Goal: Contribute content: Add original content to the website for others to see

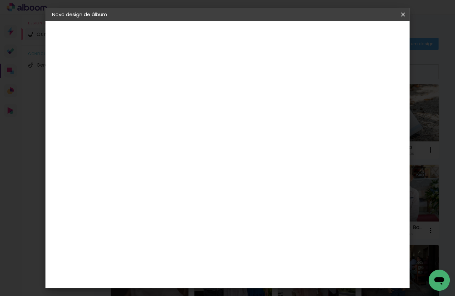
click at [160, 89] on input at bounding box center [160, 88] width 0 height 10
type input "t"
click at [160, 89] on input "Tiago Ferreira Finalista" at bounding box center [160, 88] width 0 height 10
type input "[PERSON_NAME] - Finalista"
type paper-input "[PERSON_NAME] - Finalista"
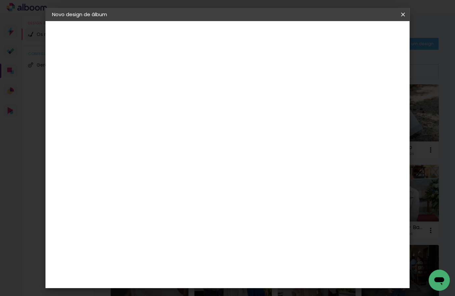
click at [0, 0] on slot "Avançar" at bounding box center [0, 0] width 0 height 0
click at [256, 96] on paper-item "Tamanho Livre" at bounding box center [231, 101] width 50 height 17
click at [0, 0] on slot "Avançar" at bounding box center [0, 0] width 0 height 0
click at [147, 174] on div "cm" at bounding box center [151, 172] width 8 height 10
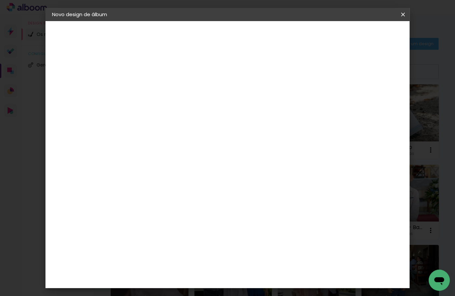
type paper-input "30"
click at [149, 174] on div "cm" at bounding box center [151, 172] width 8 height 10
drag, startPoint x: 147, startPoint y: 172, endPoint x: 141, endPoint y: 173, distance: 6.6
click at [141, 173] on div "30" at bounding box center [142, 172] width 25 height 10
click at [147, 169] on input "30" at bounding box center [138, 172] width 17 height 10
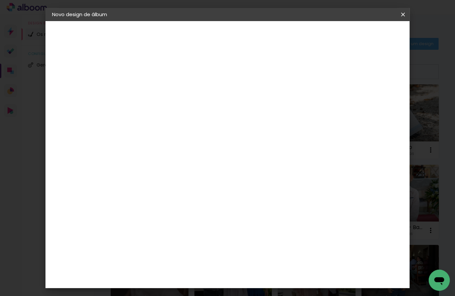
type input "3"
type input "20,5"
type paper-input "20,5"
drag, startPoint x: 273, startPoint y: 214, endPoint x: 263, endPoint y: 214, distance: 10.9
click at [263, 214] on input "60" at bounding box center [265, 213] width 17 height 10
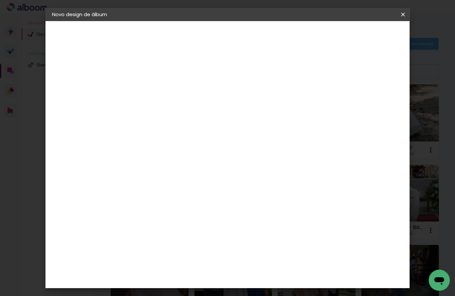
scroll to position [50, 0]
type input "51"
type paper-input "51"
click at [366, 33] on span "Iniciar design" at bounding box center [351, 35] width 30 height 5
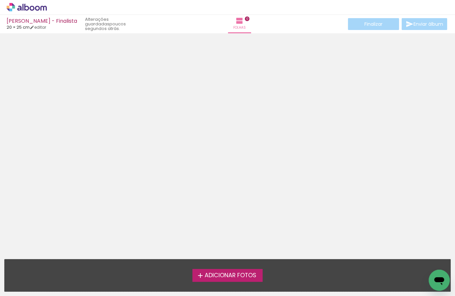
click at [251, 274] on span "Adicionar Fotos" at bounding box center [230, 275] width 52 height 6
click at [0, 0] on input "file" at bounding box center [0, 0] width 0 height 0
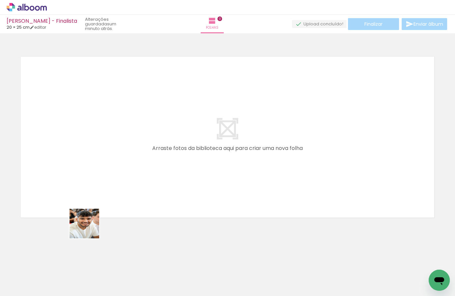
drag, startPoint x: 66, startPoint y: 268, endPoint x: 116, endPoint y: 188, distance: 94.6
click at [116, 185] on quentale-workspace at bounding box center [227, 148] width 455 height 296
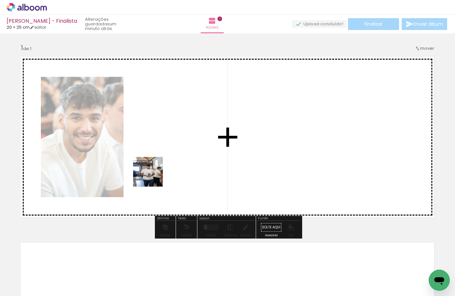
drag, startPoint x: 101, startPoint y: 260, endPoint x: 153, endPoint y: 176, distance: 98.2
click at [153, 176] on quentale-workspace at bounding box center [227, 148] width 455 height 296
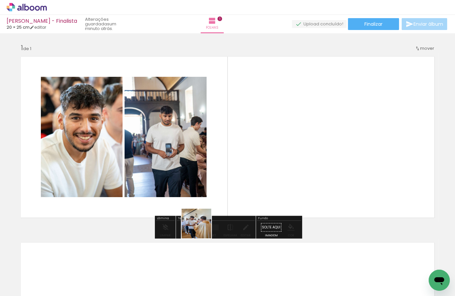
drag, startPoint x: 162, startPoint y: 256, endPoint x: 215, endPoint y: 231, distance: 58.0
click at [221, 216] on quentale-workspace at bounding box center [227, 148] width 455 height 296
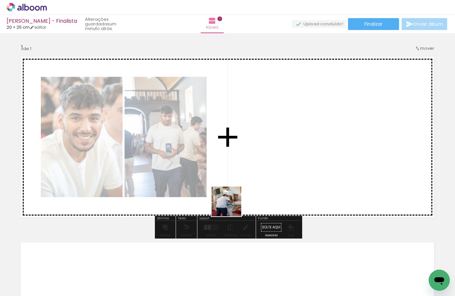
drag, startPoint x: 183, startPoint y: 270, endPoint x: 231, endPoint y: 211, distance: 76.2
click at [236, 200] on quentale-workspace at bounding box center [227, 148] width 455 height 296
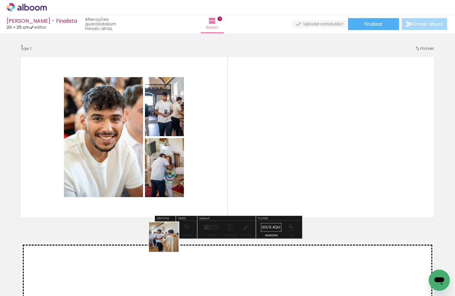
drag, startPoint x: 169, startPoint y: 242, endPoint x: 210, endPoint y: 189, distance: 67.2
click at [210, 189] on quentale-workspace at bounding box center [227, 148] width 455 height 296
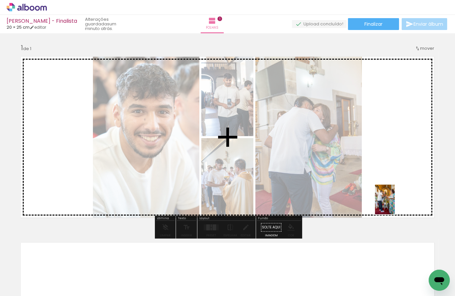
drag, startPoint x: 210, startPoint y: 269, endPoint x: 398, endPoint y: 204, distance: 198.4
click at [398, 204] on quentale-workspace at bounding box center [227, 148] width 455 height 296
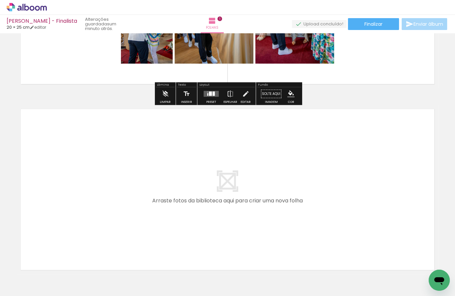
click at [268, 216] on quentale-workspace at bounding box center [227, 148] width 455 height 296
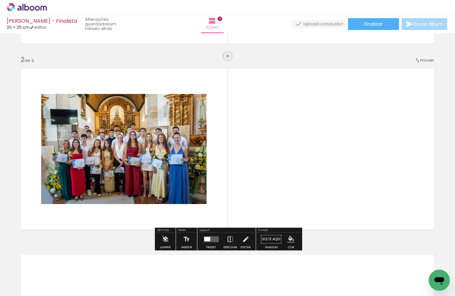
scroll to position [179, 0]
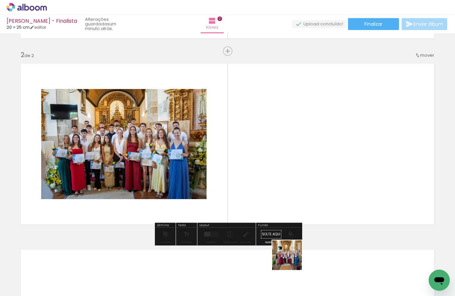
drag, startPoint x: 292, startPoint y: 260, endPoint x: 299, endPoint y: 197, distance: 63.2
click at [299, 197] on quentale-workspace at bounding box center [227, 148] width 455 height 296
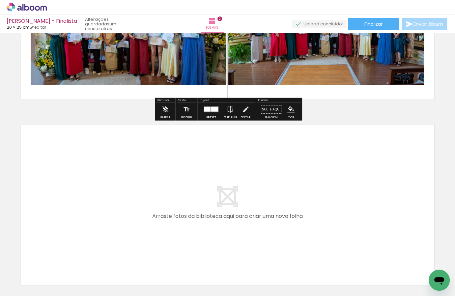
scroll to position [308, 0]
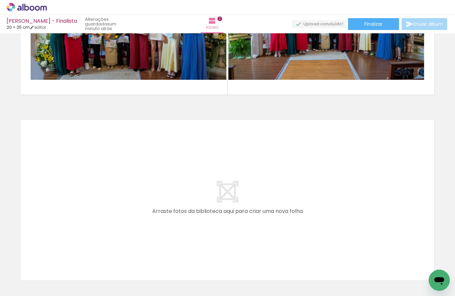
click at [76, 274] on div at bounding box center [66, 274] width 20 height 30
drag, startPoint x: 134, startPoint y: 269, endPoint x: 156, endPoint y: 207, distance: 65.6
click at [156, 207] on quentale-workspace at bounding box center [227, 148] width 455 height 296
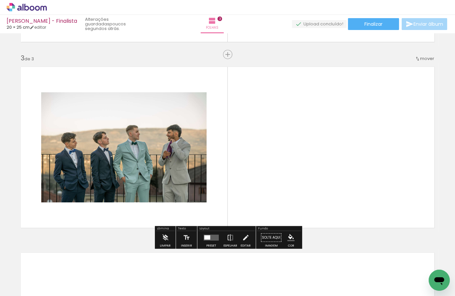
scroll to position [364, 0]
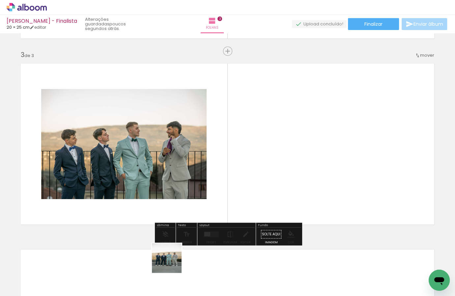
drag, startPoint x: 170, startPoint y: 268, endPoint x: 219, endPoint y: 205, distance: 79.5
click at [214, 191] on quentale-workspace at bounding box center [227, 148] width 455 height 296
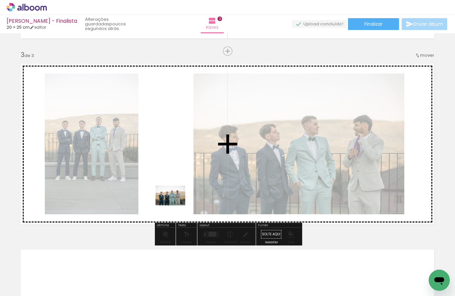
drag, startPoint x: 208, startPoint y: 275, endPoint x: 175, endPoint y: 199, distance: 82.8
click at [175, 199] on quentale-workspace at bounding box center [227, 148] width 455 height 296
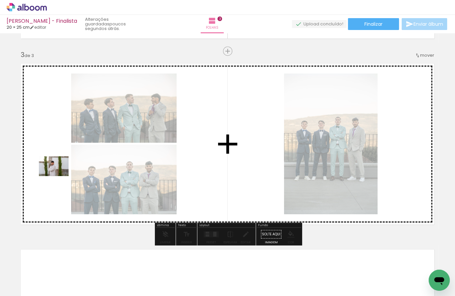
drag, startPoint x: 241, startPoint y: 281, endPoint x: 57, endPoint y: 174, distance: 213.0
click at [58, 175] on quentale-workspace at bounding box center [227, 148] width 455 height 296
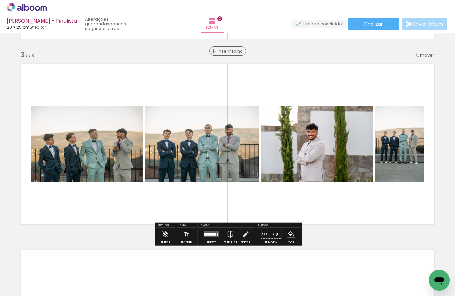
click at [225, 51] on div "Inserir folha" at bounding box center [228, 51] width 36 height 8
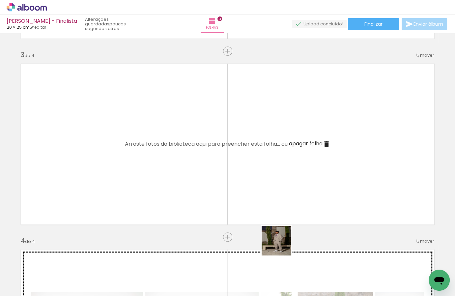
drag, startPoint x: 281, startPoint y: 245, endPoint x: 289, endPoint y: 198, distance: 47.3
click at [284, 209] on quentale-workspace at bounding box center [227, 148] width 455 height 296
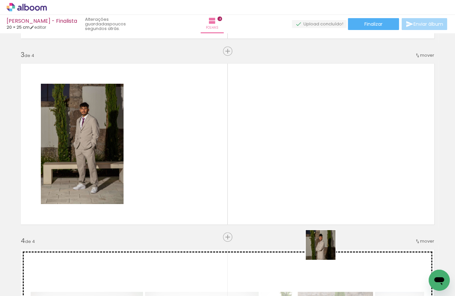
drag, startPoint x: 324, startPoint y: 262, endPoint x: 338, endPoint y: 213, distance: 51.2
click at [338, 213] on quentale-workspace at bounding box center [227, 148] width 455 height 296
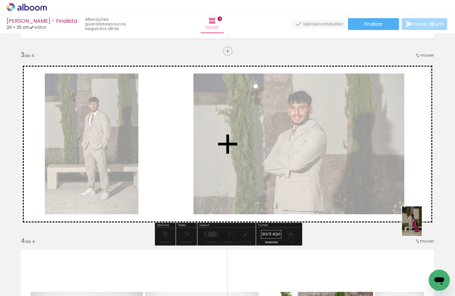
drag, startPoint x: 357, startPoint y: 274, endPoint x: 421, endPoint y: 226, distance: 80.4
click at [421, 226] on quentale-workspace at bounding box center [227, 148] width 455 height 296
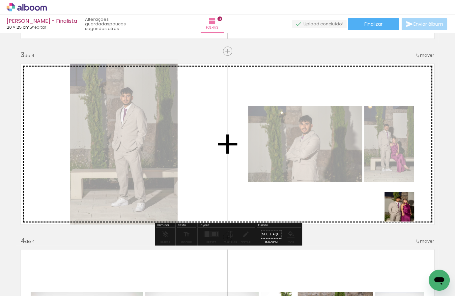
drag, startPoint x: 395, startPoint y: 257, endPoint x: 407, endPoint y: 205, distance: 54.0
click at [407, 205] on quentale-workspace at bounding box center [227, 148] width 455 height 296
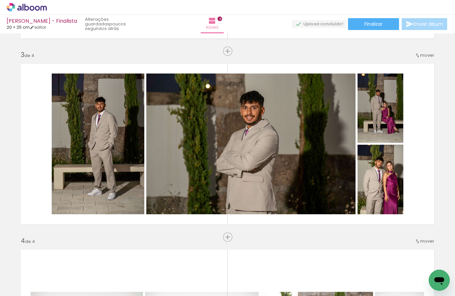
click at [378, 279] on quentale-thumb at bounding box center [388, 273] width 37 height 38
drag, startPoint x: 354, startPoint y: 237, endPoint x: 367, endPoint y: 240, distance: 13.4
click at [350, 216] on quentale-workspace at bounding box center [227, 148] width 455 height 296
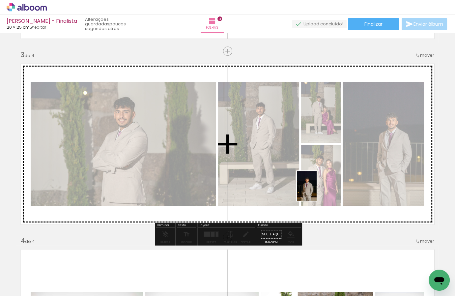
drag, startPoint x: 401, startPoint y: 268, endPoint x: 316, endPoint y: 191, distance: 114.4
click at [316, 191] on quentale-workspace at bounding box center [227, 148] width 455 height 296
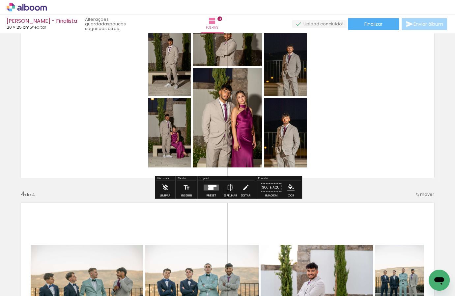
scroll to position [411, 0]
click at [337, 192] on div "Inserir folha 1 de 4 Inserir folha 2 de 4 Inserir folha 3 de 4 Inserir folha 4 …" at bounding box center [227, 88] width 455 height 928
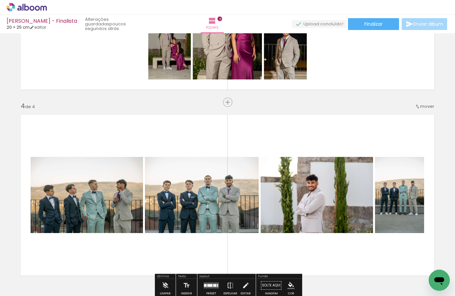
scroll to position [507, 0]
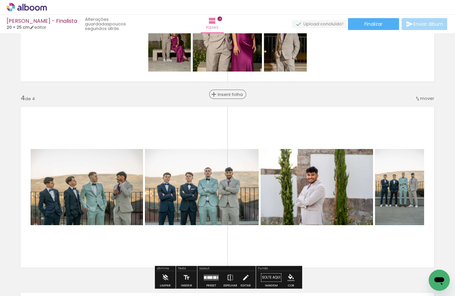
click at [227, 96] on span "Inserir folha" at bounding box center [231, 94] width 26 height 4
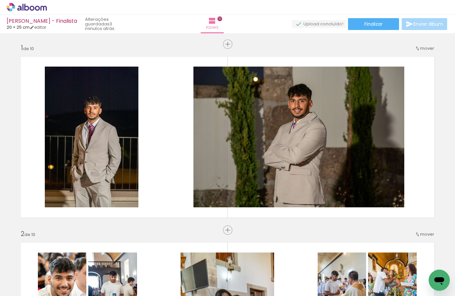
scroll to position [0, 748]
